Goal: Obtain resource: Obtain resource

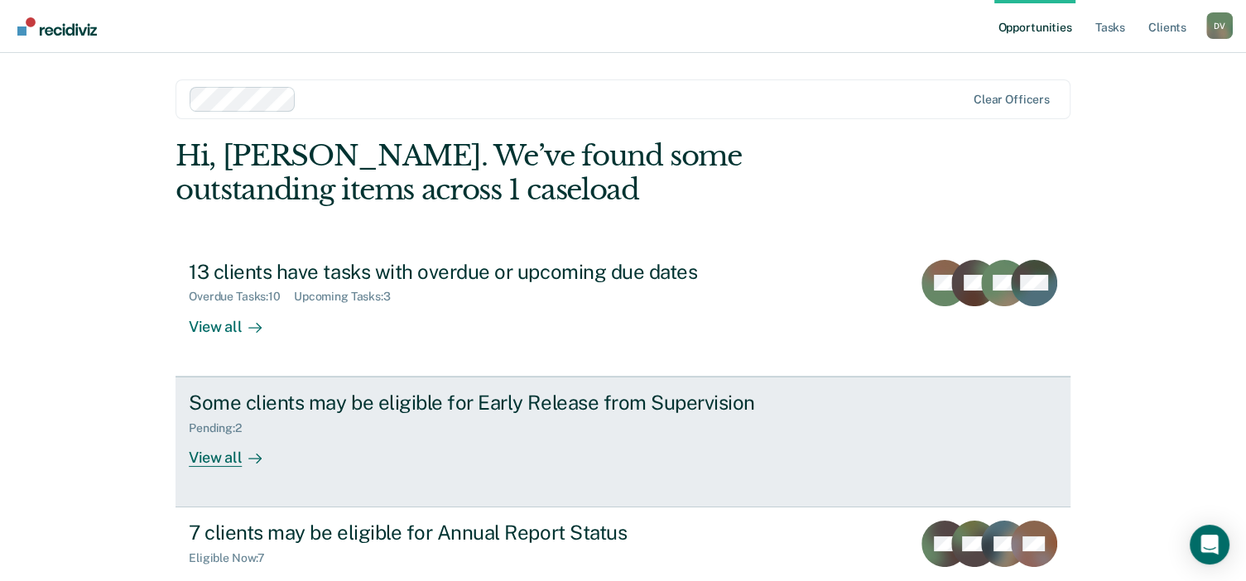
click at [204, 452] on div "View all" at bounding box center [235, 451] width 93 height 32
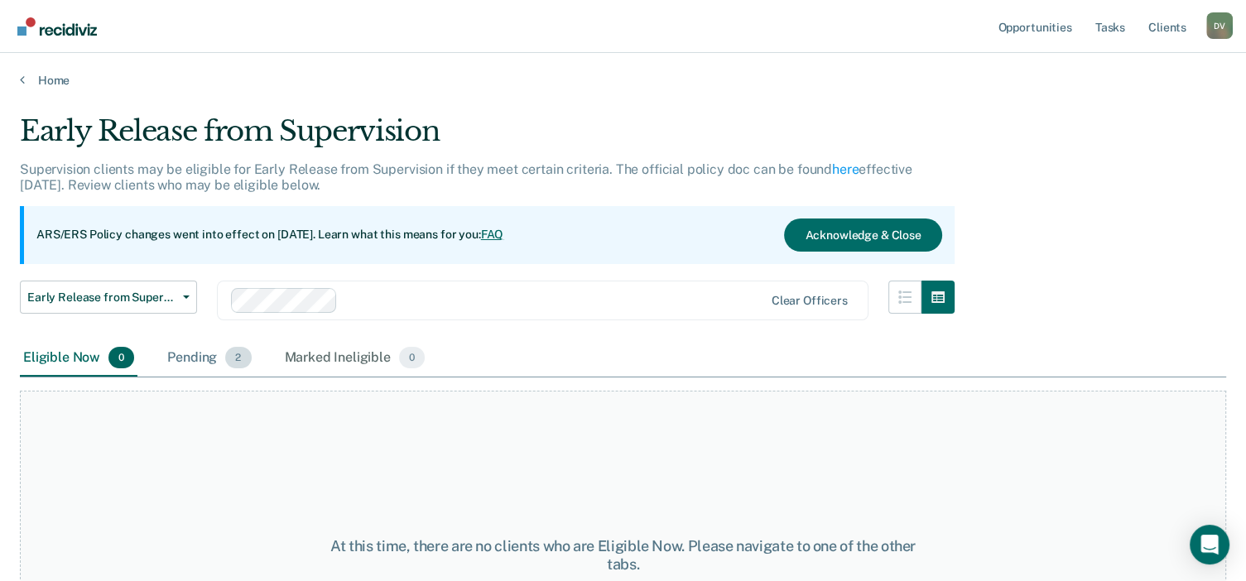
click at [233, 358] on span "2" at bounding box center [238, 358] width 26 height 22
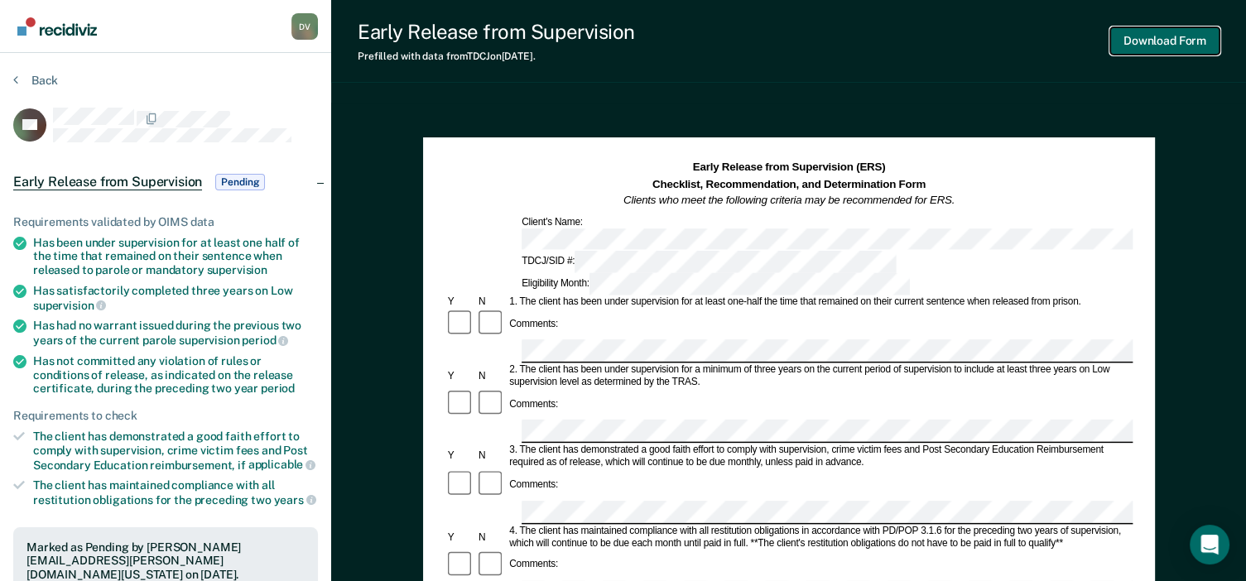
click at [1172, 48] on button "Download Form" at bounding box center [1164, 40] width 109 height 27
